Goal: Communication & Community: Ask a question

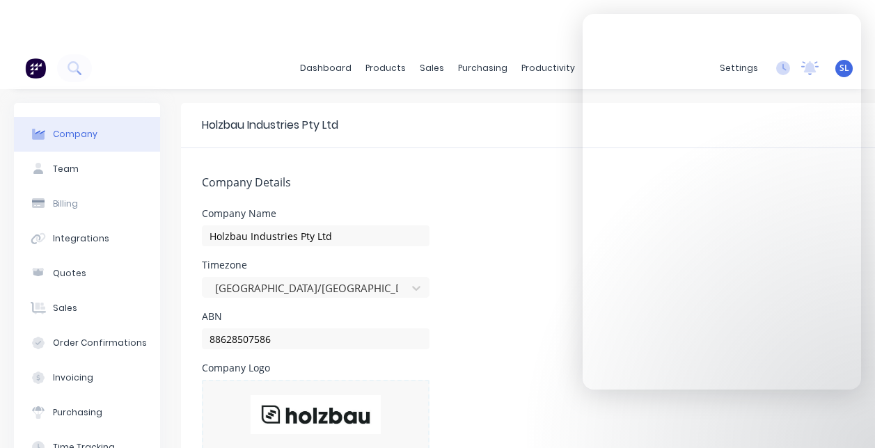
select select "AU"
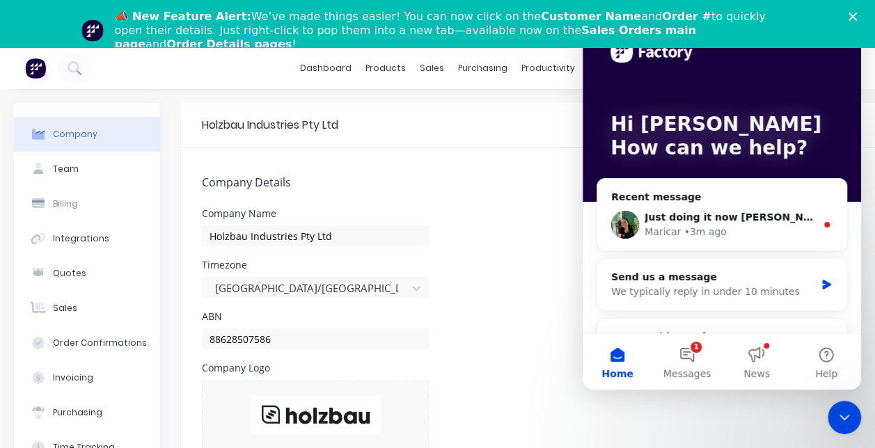
scroll to position [117, 0]
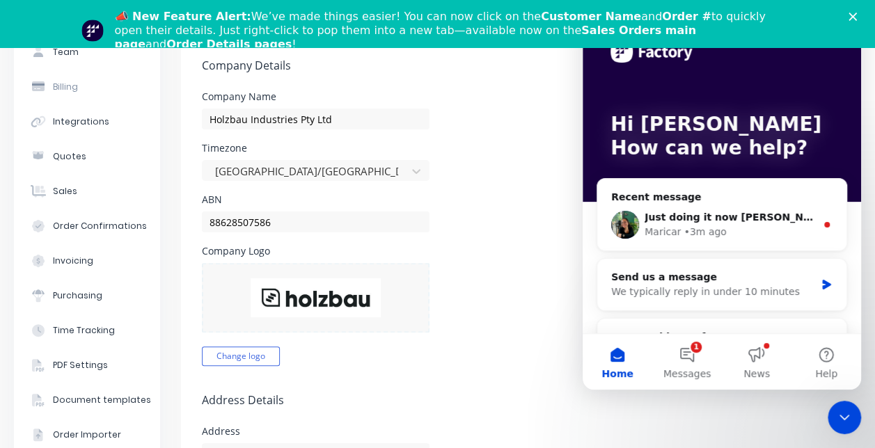
click at [695, 360] on button "1 Messages" at bounding box center [687, 362] width 70 height 56
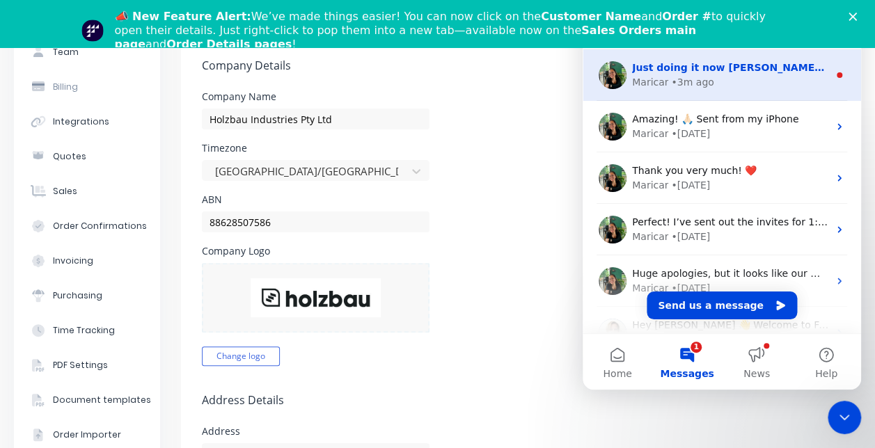
click at [686, 75] on div "• 3m ago" at bounding box center [692, 82] width 42 height 15
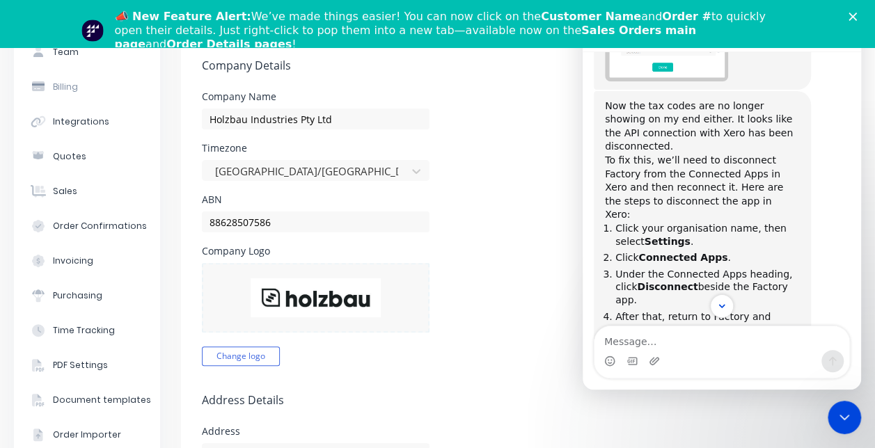
scroll to position [651, 0]
click at [683, 269] on li "Under the Connected Apps heading, click Disconnect beside the Factory app." at bounding box center [707, 288] width 184 height 39
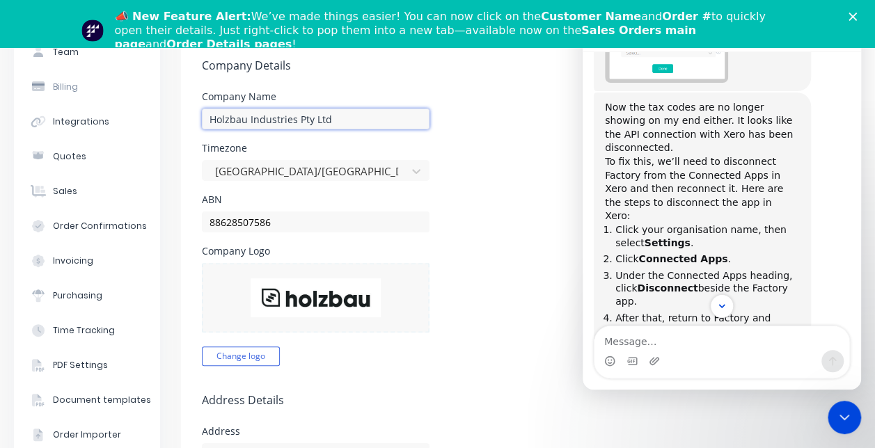
click at [316, 118] on input "Holzbau Industries Pty Ltd" at bounding box center [316, 119] width 228 height 21
click at [489, 126] on div "Company Name Holzbau Industries Pty Ltd" at bounding box center [581, 111] width 759 height 38
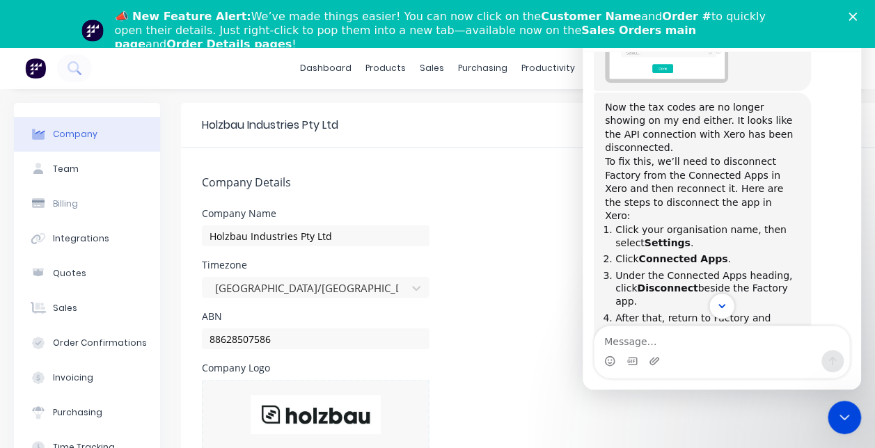
drag, startPoint x: 669, startPoint y: 295, endPoint x: 718, endPoint y: 306, distance: 50.6
click at [718, 306] on div "Intercom messenger" at bounding box center [721, 306] width 278 height 24
click at [718, 306] on icon "Scroll to bottom" at bounding box center [721, 306] width 13 height 13
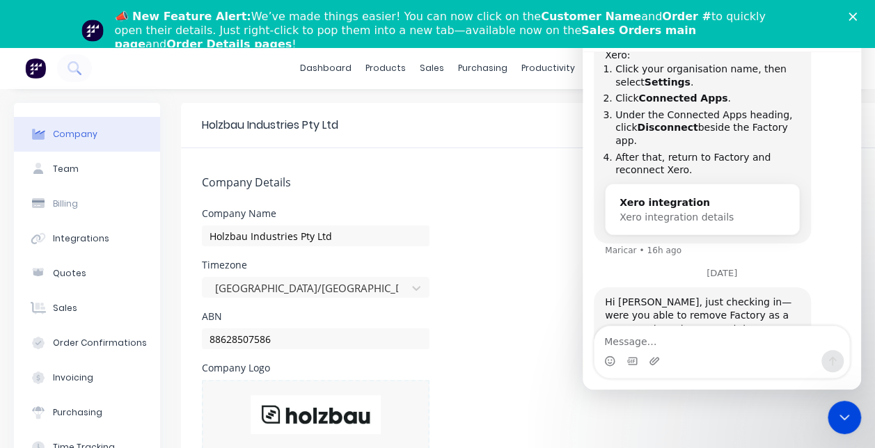
scroll to position [867, 0]
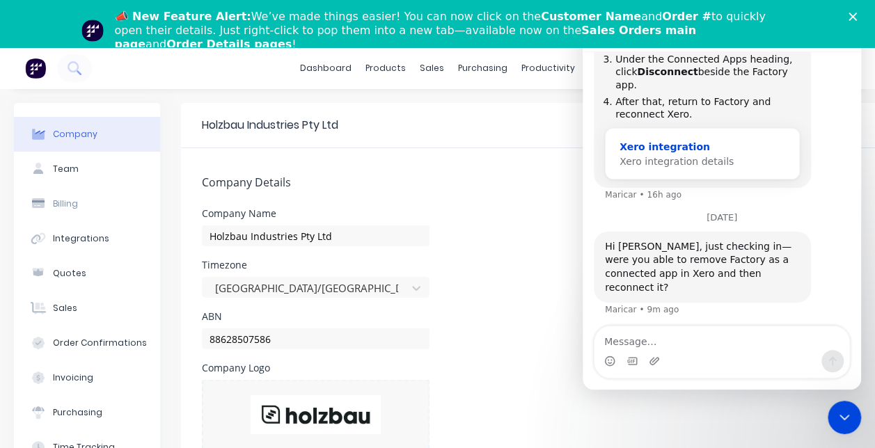
click at [674, 156] on span "Xero integration details" at bounding box center [676, 161] width 114 height 11
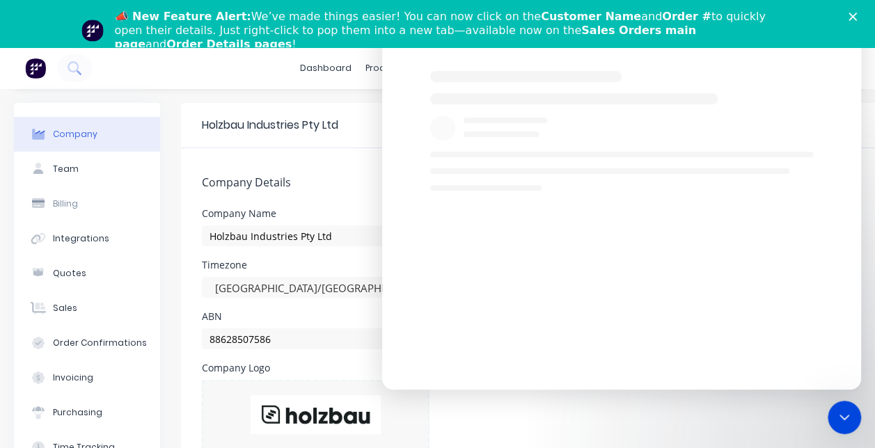
scroll to position [0, 0]
drag, startPoint x: 474, startPoint y: 88, endPoint x: 696, endPoint y: 180, distance: 240.8
click at [696, 180] on div "Intercom messenger" at bounding box center [621, 124] width 479 height 134
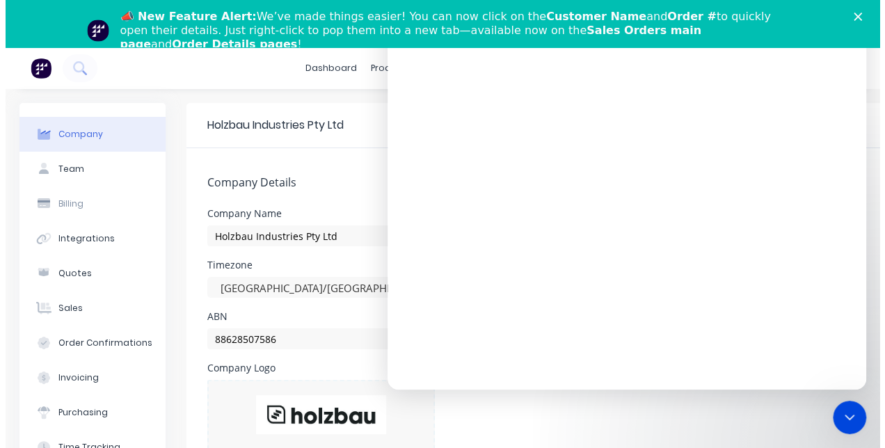
scroll to position [141, 0]
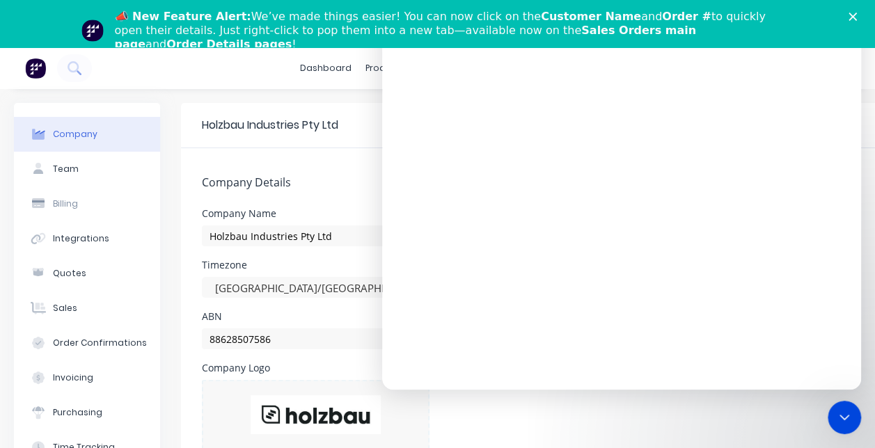
click at [856, 17] on icon "Close" at bounding box center [852, 17] width 8 height 8
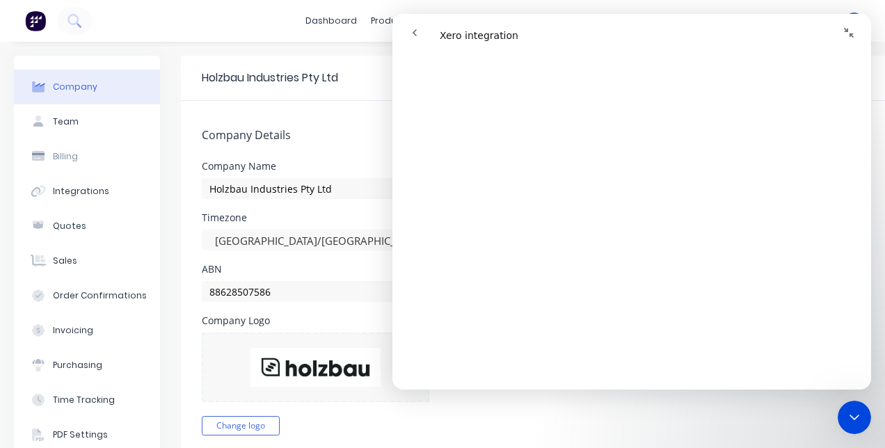
click at [413, 31] on icon "go back" at bounding box center [414, 32] width 11 height 11
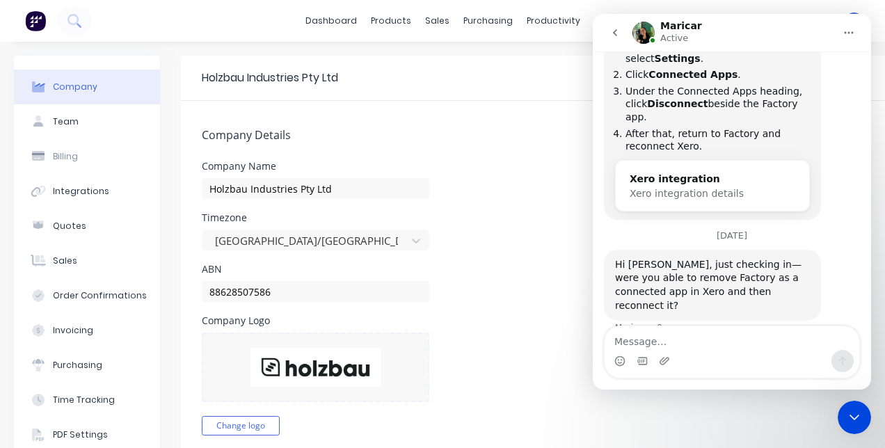
scroll to position [853, 0]
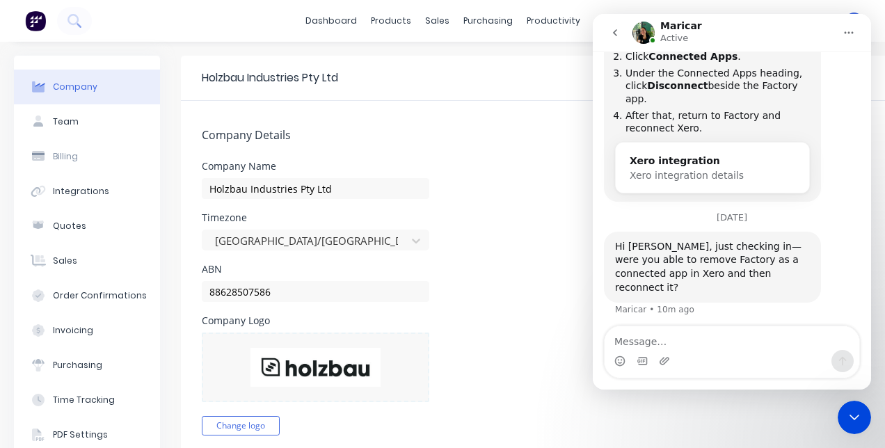
click at [505, 225] on div "Timezone Australia/Brisbane" at bounding box center [581, 232] width 759 height 38
click at [504, 271] on div "ABN 88628507586" at bounding box center [581, 283] width 759 height 38
click at [849, 427] on div "Close Intercom Messenger" at bounding box center [854, 417] width 33 height 33
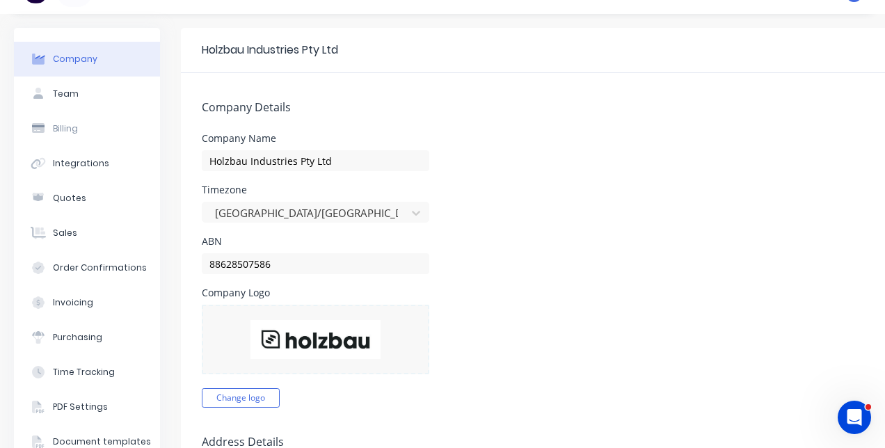
scroll to position [0, 0]
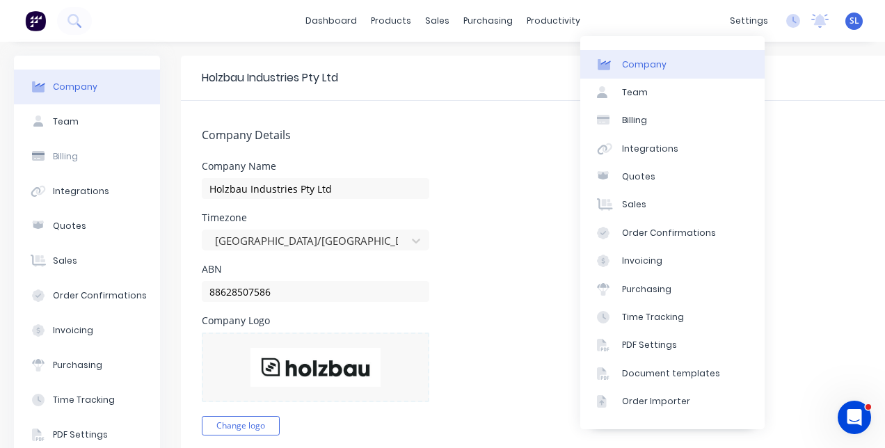
click at [635, 67] on div "Company" at bounding box center [644, 64] width 45 height 13
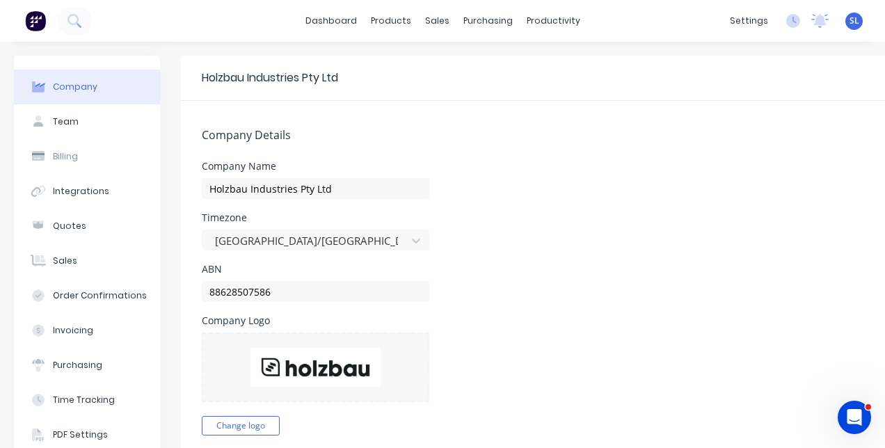
click at [850, 24] on span "SL" at bounding box center [855, 21] width 10 height 13
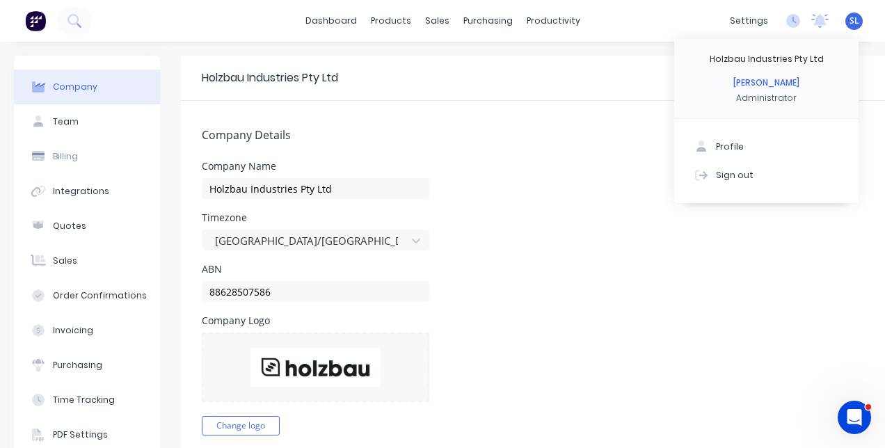
click at [32, 13] on img at bounding box center [35, 20] width 21 height 21
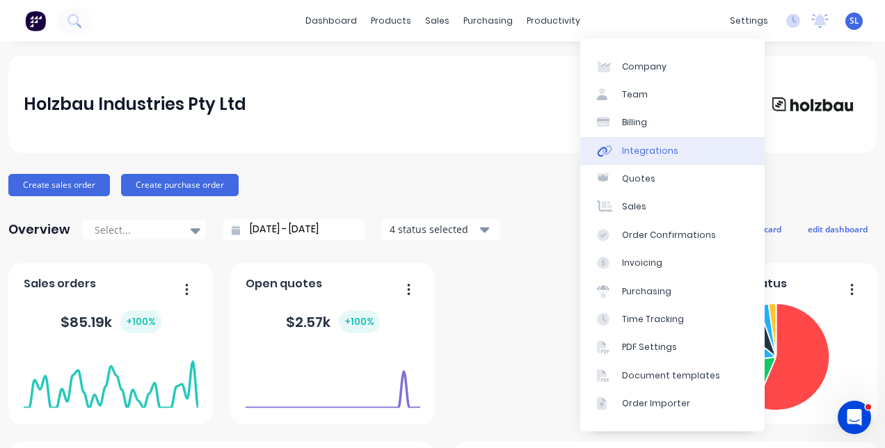
click at [655, 149] on div "Integrations" at bounding box center [650, 151] width 56 height 13
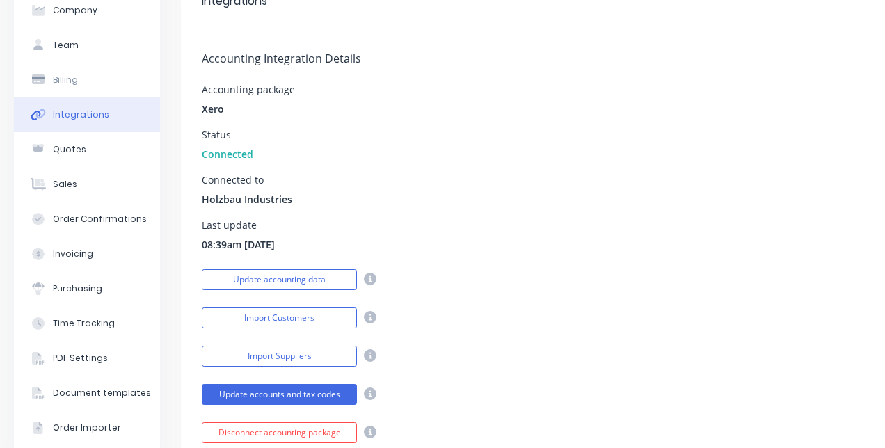
scroll to position [77, 0]
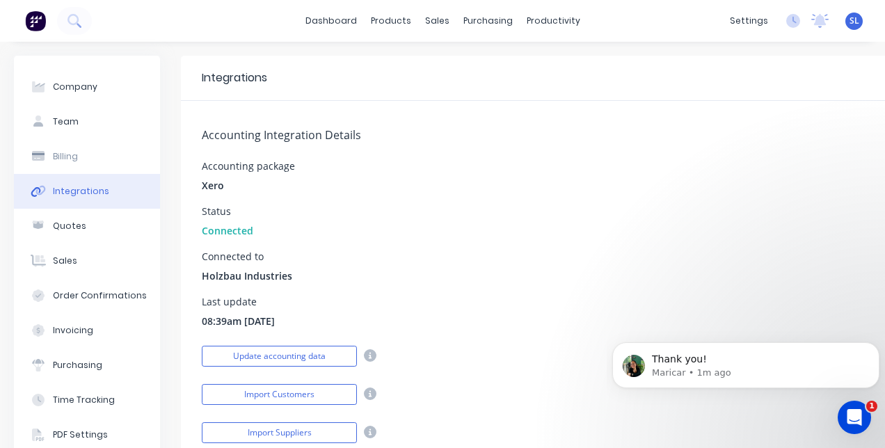
click at [864, 426] on div "Open Intercom Messenger" at bounding box center [854, 418] width 46 height 46
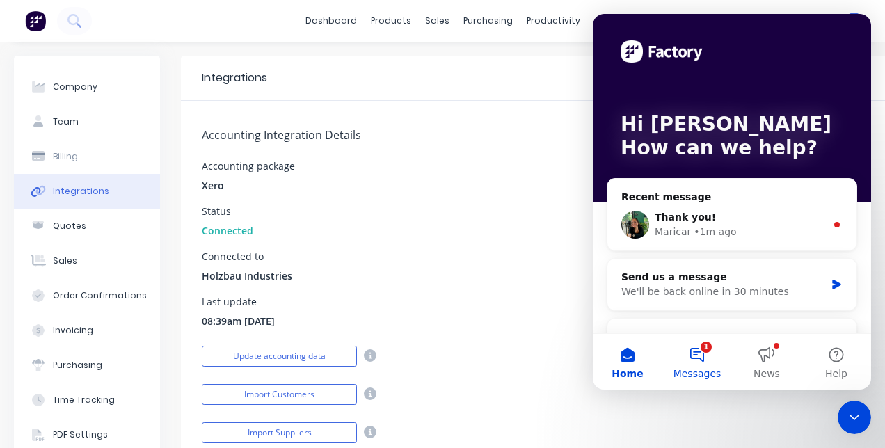
click at [698, 354] on button "1 Messages" at bounding box center [697, 362] width 70 height 56
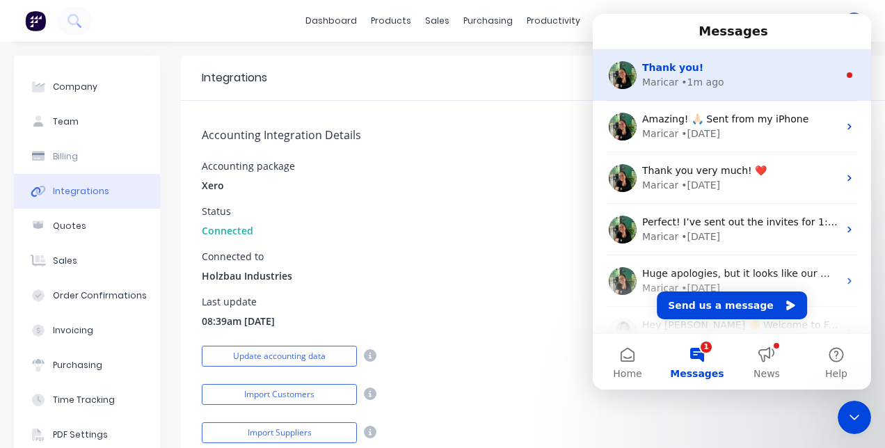
click at [696, 81] on div "• 1m ago" at bounding box center [702, 82] width 42 height 15
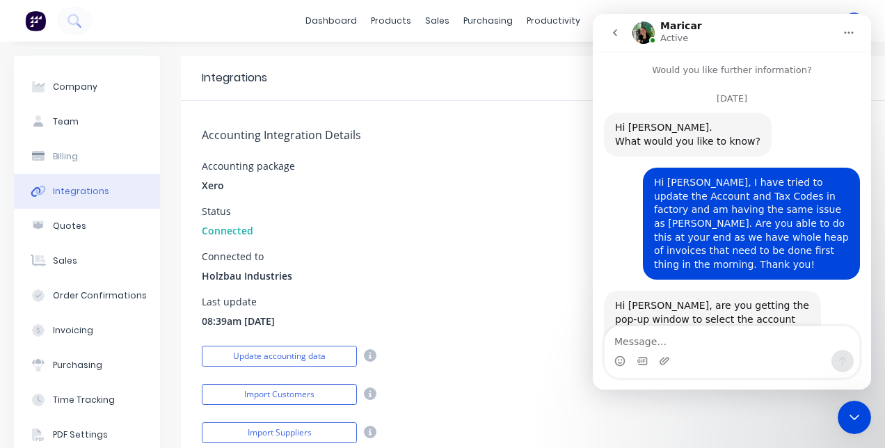
scroll to position [61, 0]
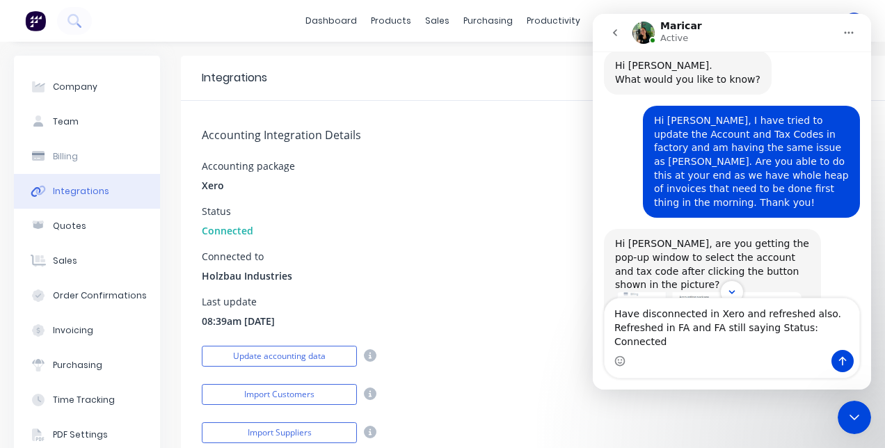
type textarea "Have disconnected in Xero and refreshed also. Refreshed in FA and FA still sayi…"
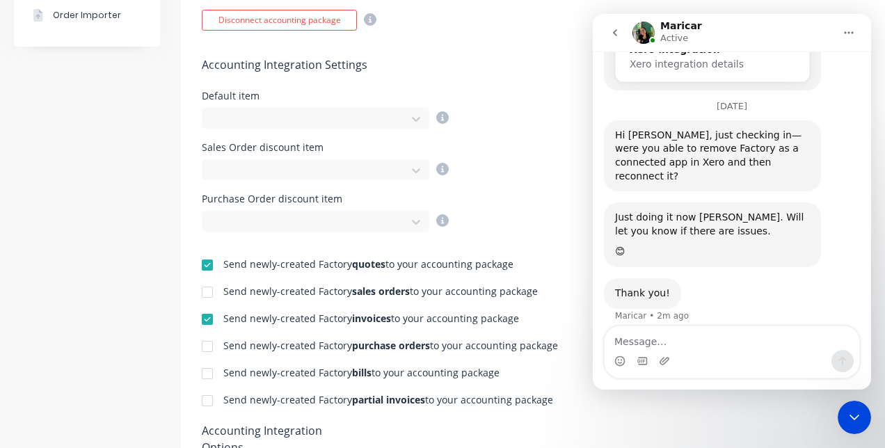
scroll to position [367, 0]
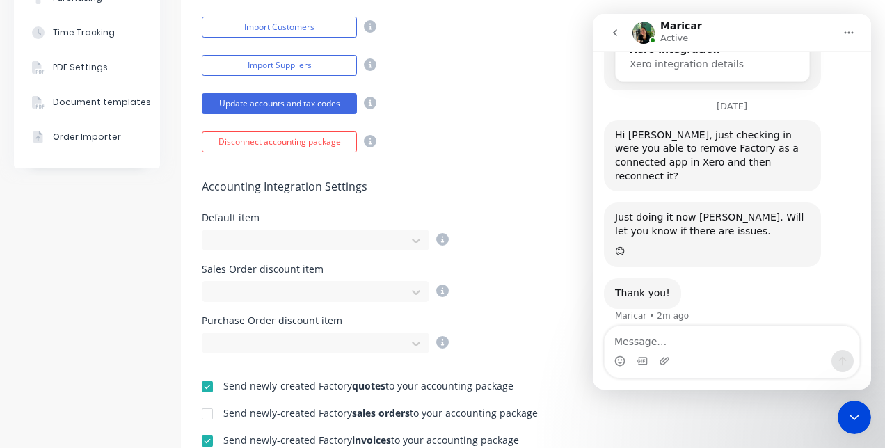
click at [460, 182] on h5 "Accounting Integration Settings" at bounding box center [581, 186] width 759 height 13
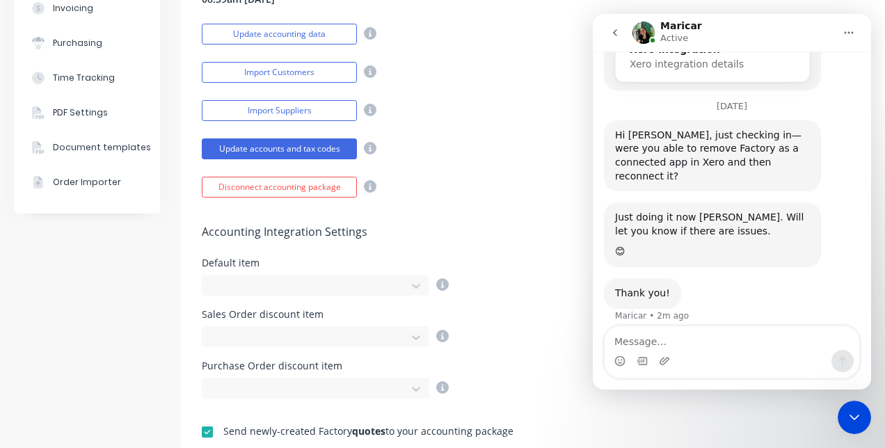
scroll to position [321, 0]
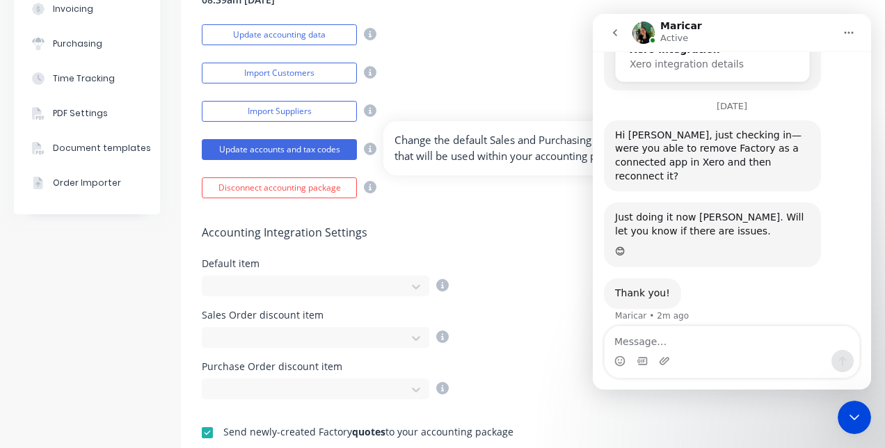
click at [372, 150] on icon at bounding box center [370, 149] width 13 height 13
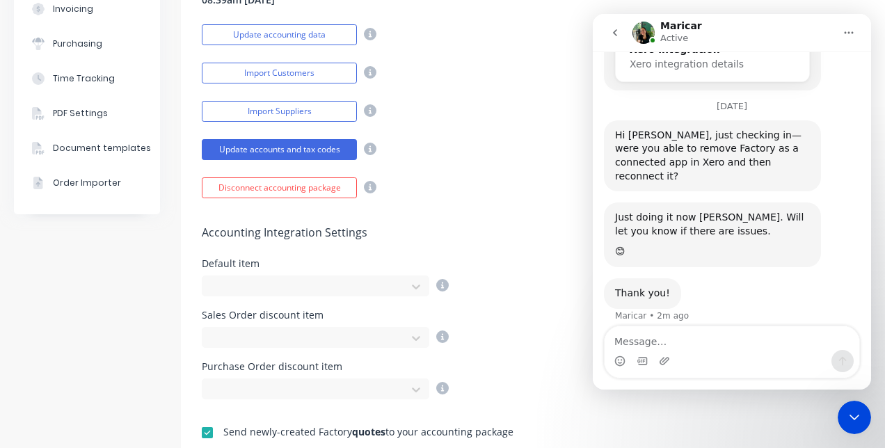
click at [619, 32] on icon "go back" at bounding box center [614, 32] width 11 height 11
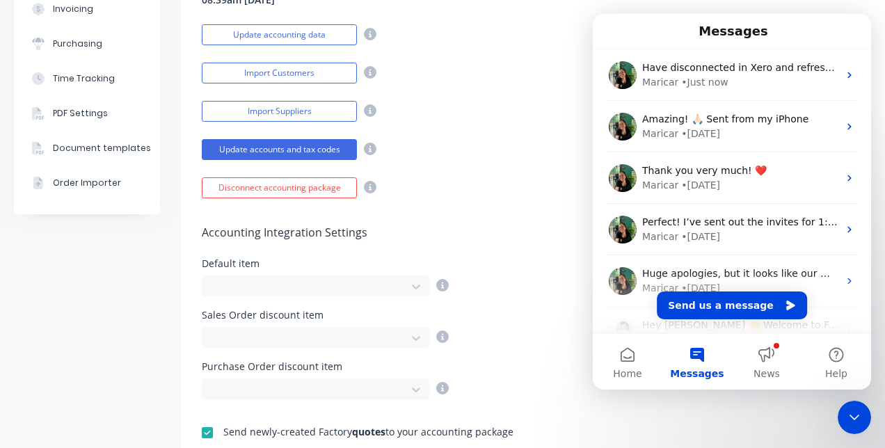
click at [548, 107] on div "Import Suppliers" at bounding box center [581, 109] width 759 height 24
click at [851, 416] on icon "Close Intercom Messenger" at bounding box center [855, 418] width 10 height 6
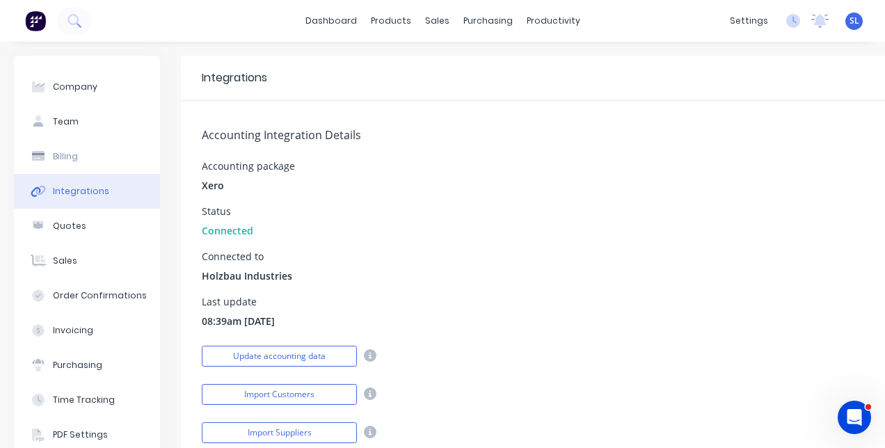
scroll to position [79, 0]
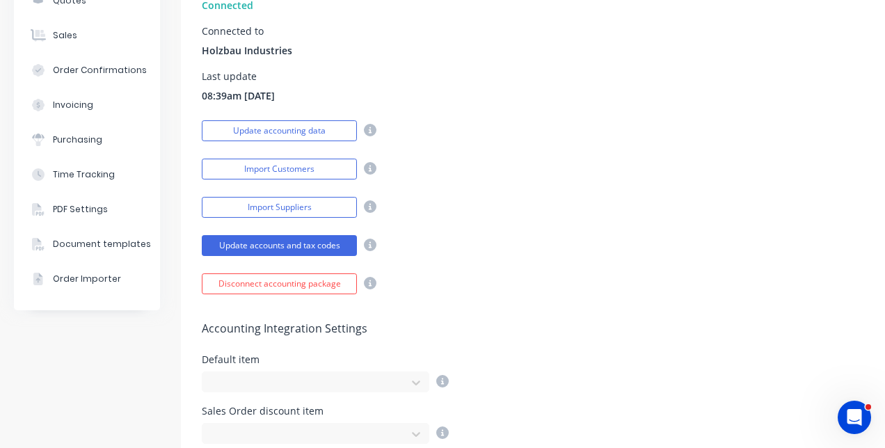
scroll to position [225, 28]
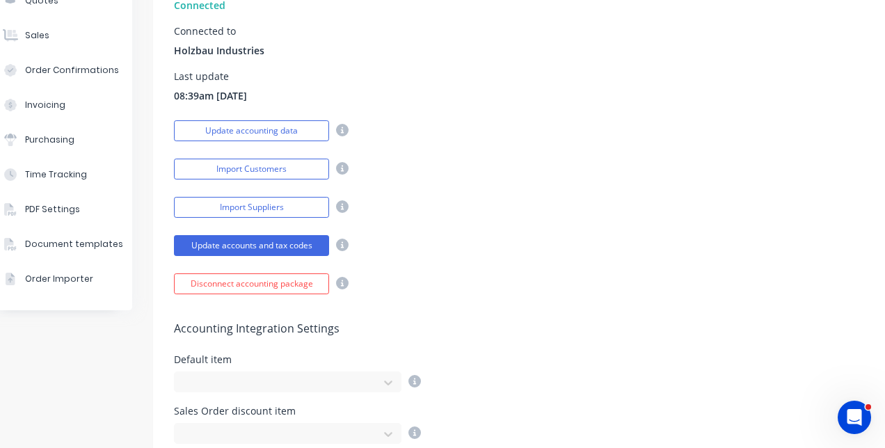
click at [856, 420] on icon "Open Intercom Messenger" at bounding box center [854, 417] width 23 height 23
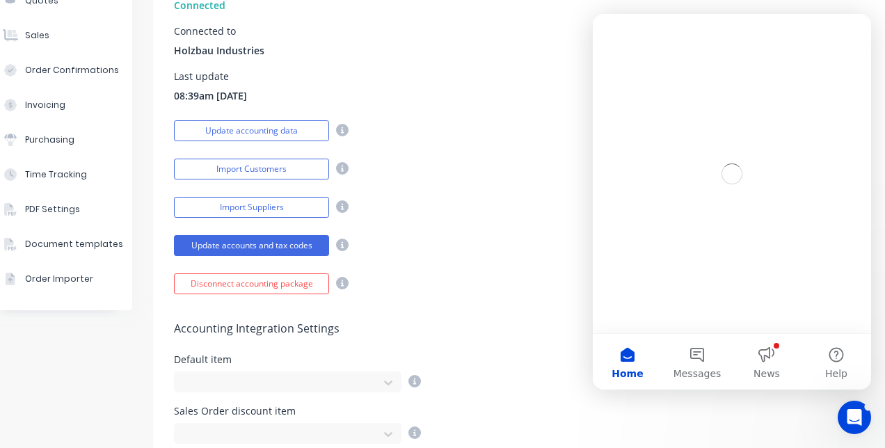
scroll to position [0, 0]
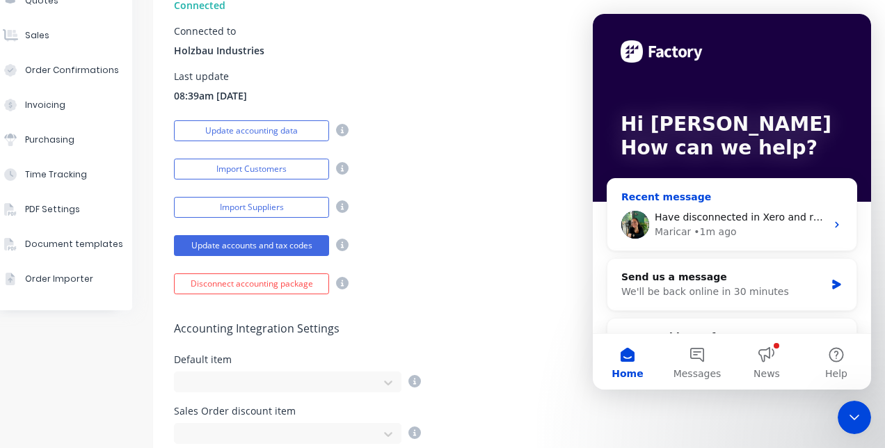
click at [740, 223] on span "Have disconnected in Xero and refreshed also. Refreshed in FA and FA still sayi…" at bounding box center [901, 217] width 493 height 11
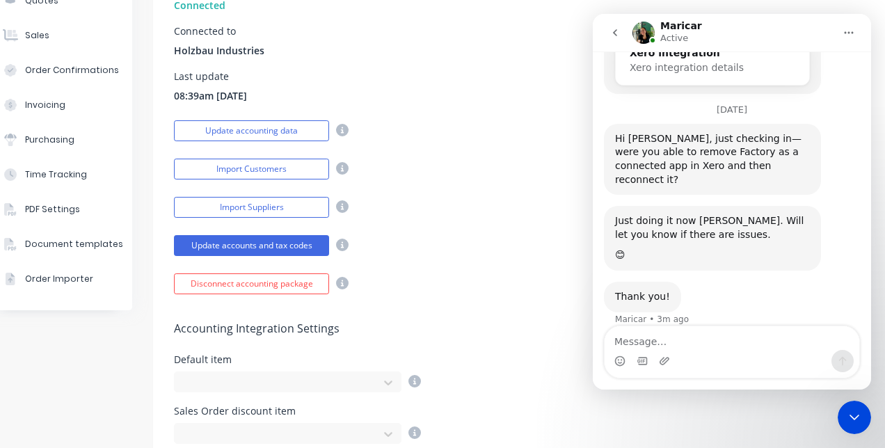
scroll to position [963, 0]
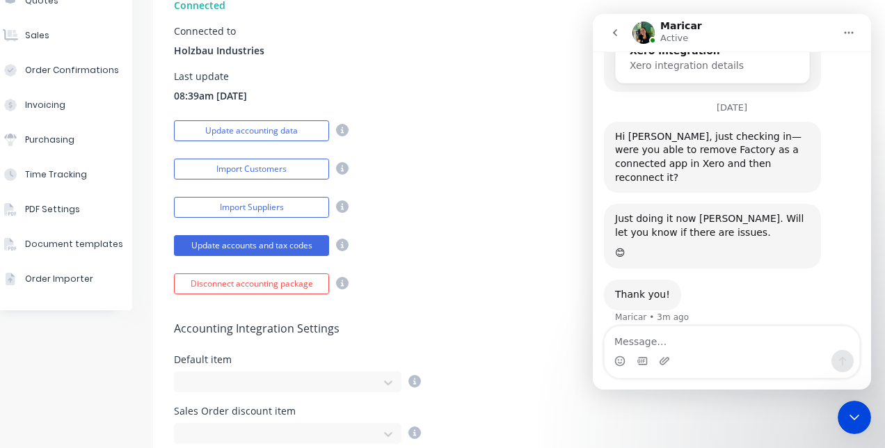
click at [680, 341] on textarea "Message…" at bounding box center [732, 338] width 255 height 24
type textarea "Should I hit "Disconnect account package" in FA?"
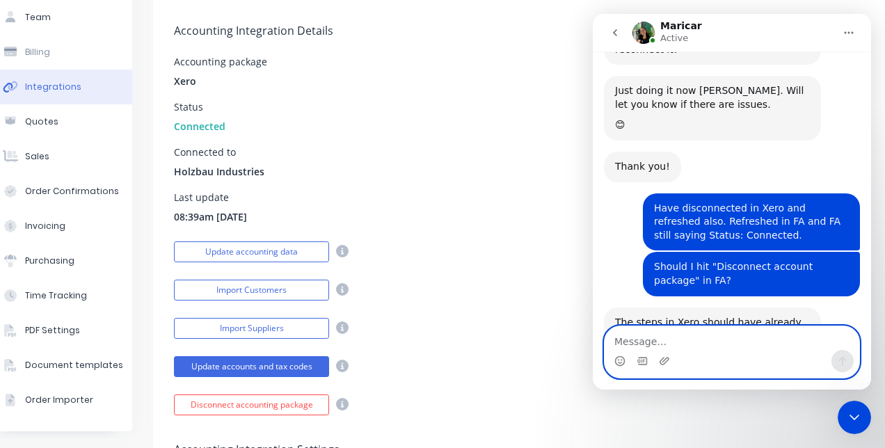
scroll to position [100, 28]
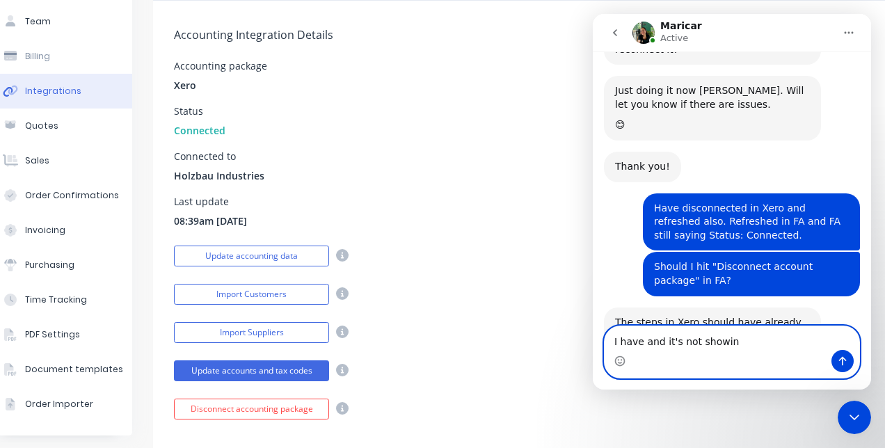
type textarea "I have and it's not showing"
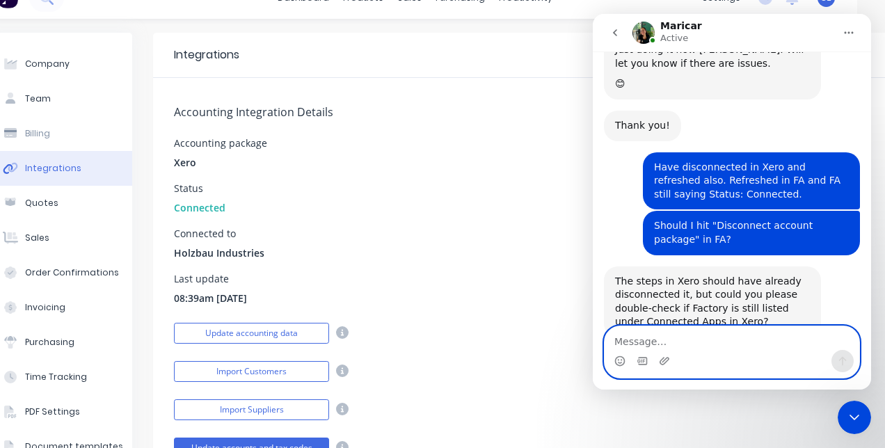
scroll to position [22, 28]
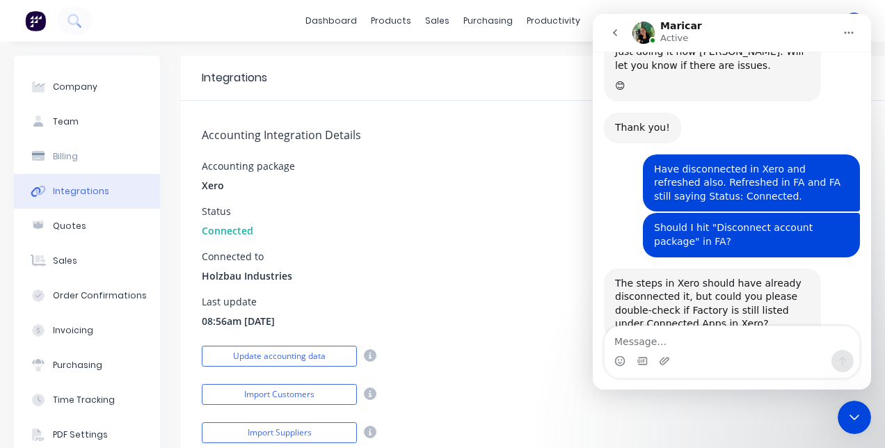
scroll to position [1132, 0]
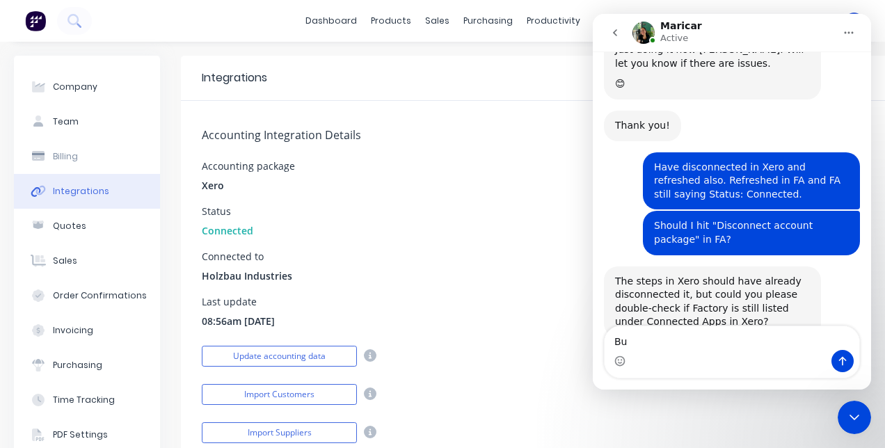
type textarea "B"
type textarea "Have refreshed again and still showing as connected in FA"
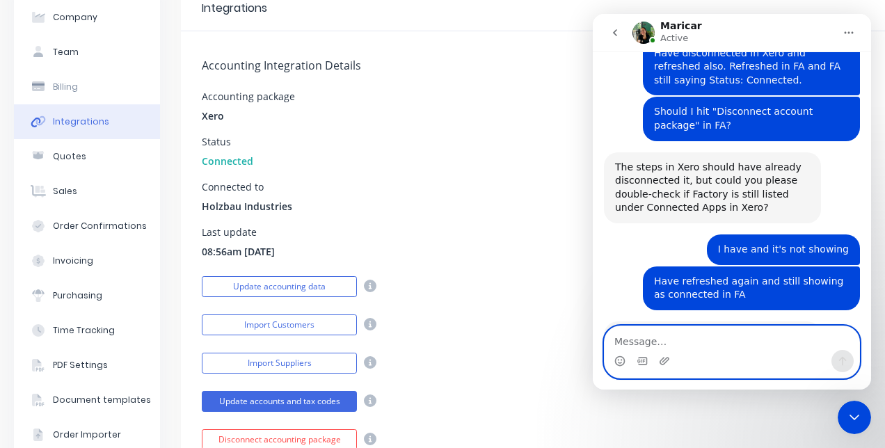
scroll to position [0, 0]
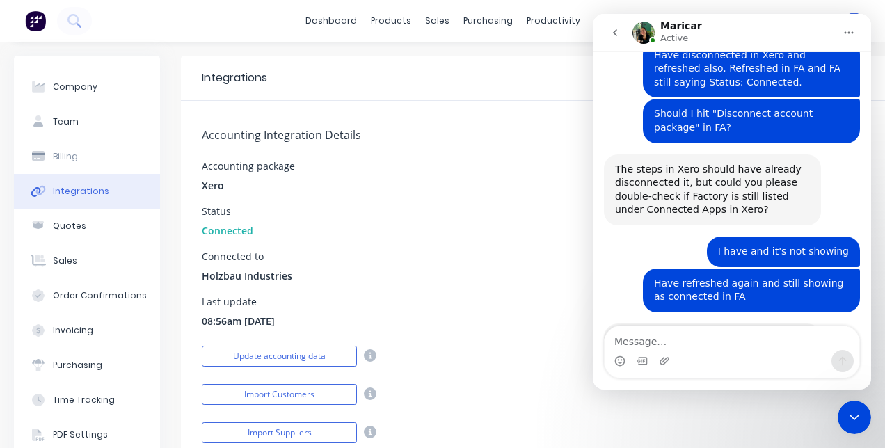
scroll to position [1246, 0]
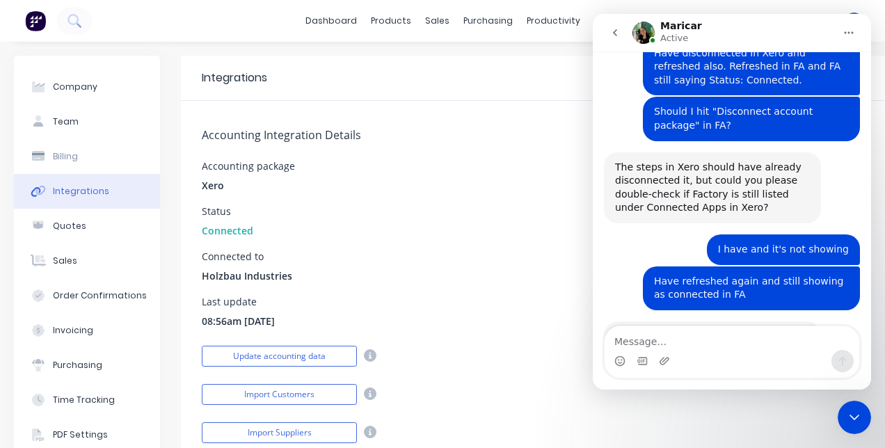
click at [648, 330] on div "Appreciate that. Please bear with me while I check in with the team to confirm …" at bounding box center [712, 357] width 195 height 54
